Goal: Information Seeking & Learning: Learn about a topic

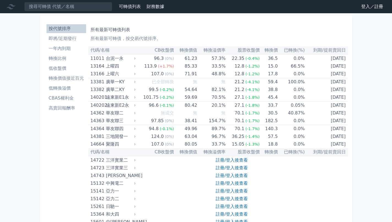
click at [69, 108] on li "高賣回報酬率" at bounding box center [67, 108] width 40 height 7
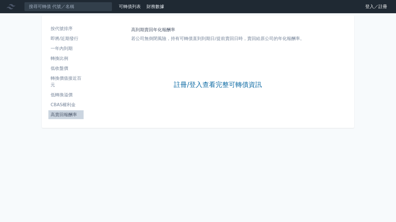
click at [198, 83] on link "註冊/登入查看完整可轉債資訊" at bounding box center [218, 84] width 88 height 9
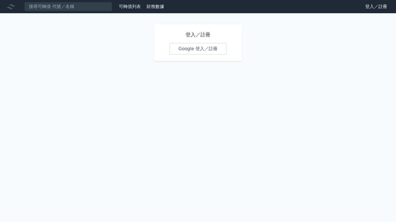
click at [196, 51] on link "Google 登入／註冊" at bounding box center [198, 49] width 57 height 12
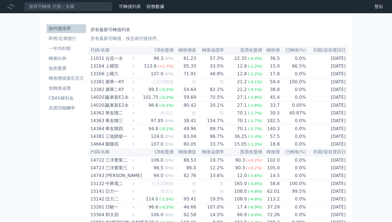
click at [69, 110] on li "高賣回報酬率" at bounding box center [67, 108] width 40 height 7
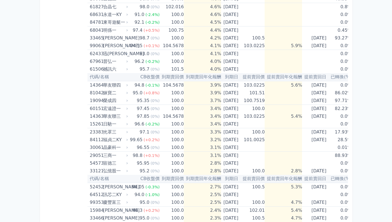
scroll to position [179, 0]
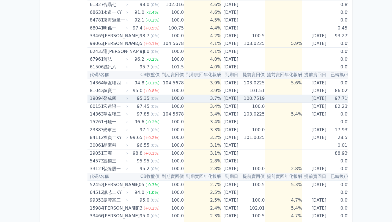
click at [0, 92] on div "可轉債列表 財務數據 可轉債列表 財務數據 登出 登出 按代號排序 即將/近期發行 一年內到期 轉換比例 低收盤價 轉換價值接近百元 低轉換溢價" at bounding box center [196, 126] width 392 height 610
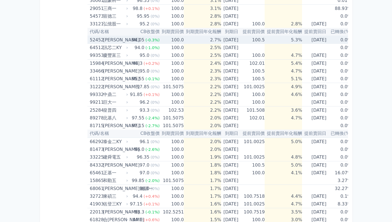
scroll to position [310, 0]
